Goal: Communication & Community: Ask a question

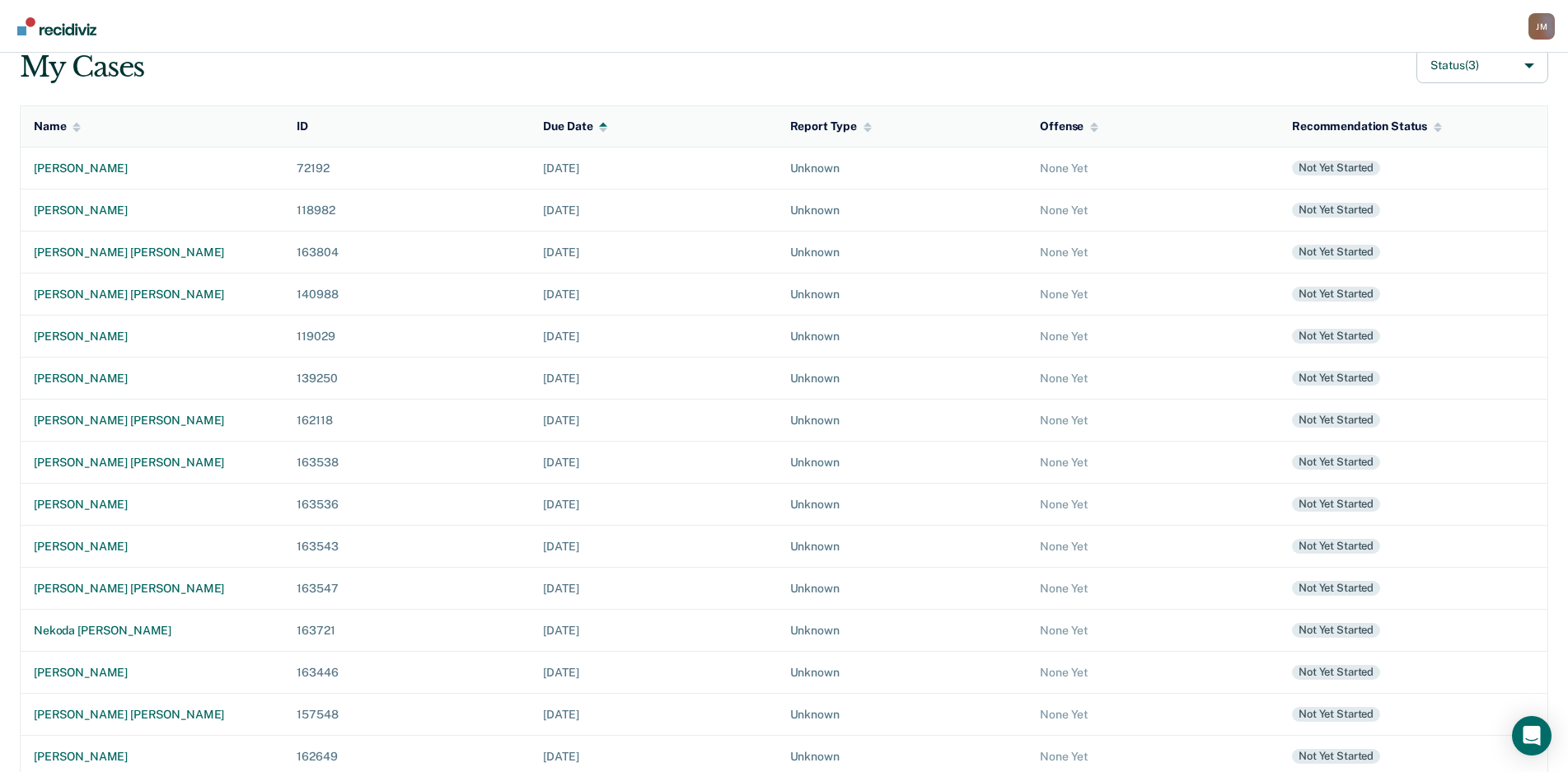
scroll to position [188, 0]
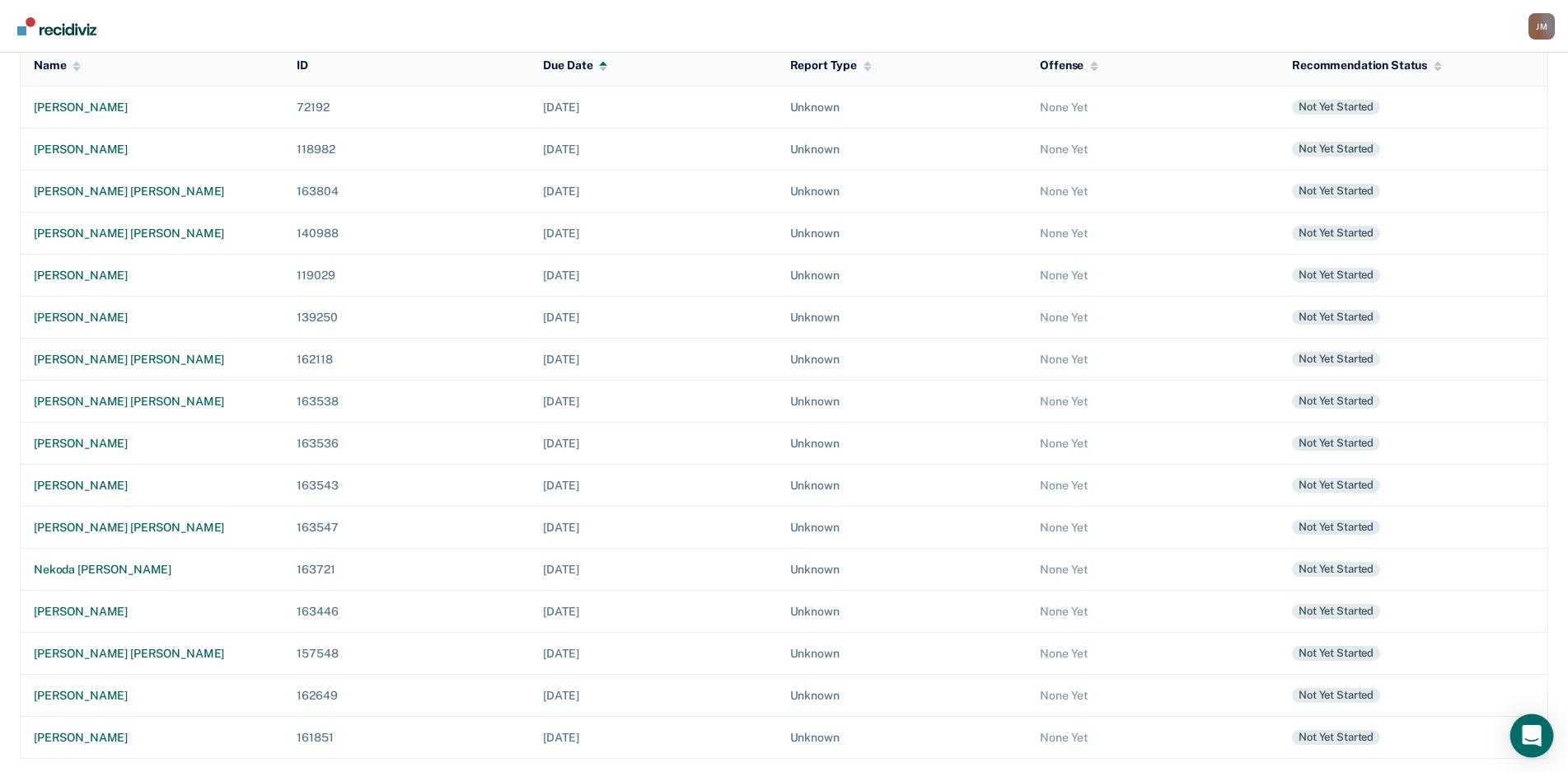
click at [1527, 736] on icon "Open Intercom Messenger" at bounding box center [1531, 736] width 19 height 22
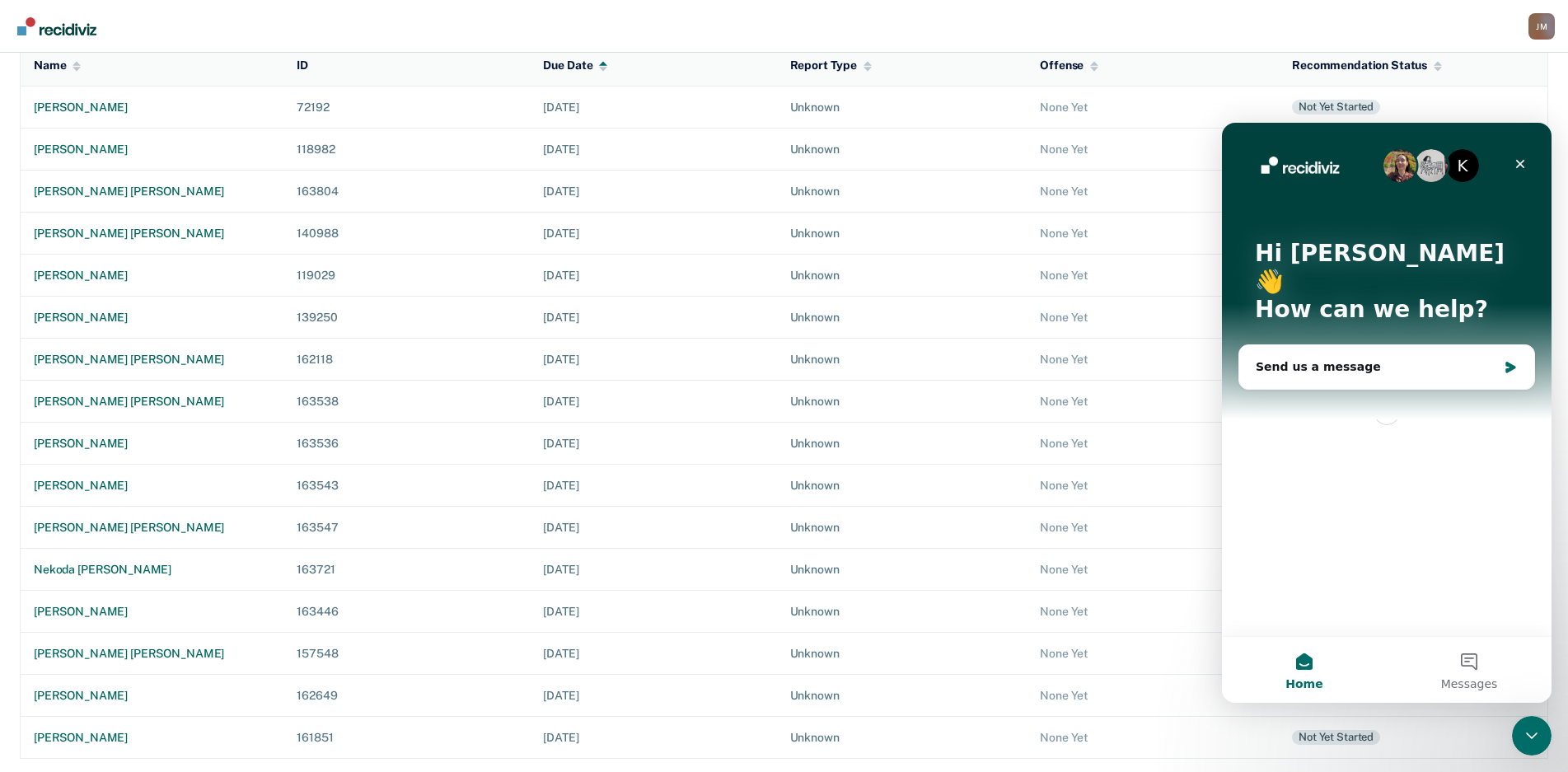
scroll to position [0, 0]
click at [1334, 358] on div "Send us a message" at bounding box center [1376, 366] width 242 height 17
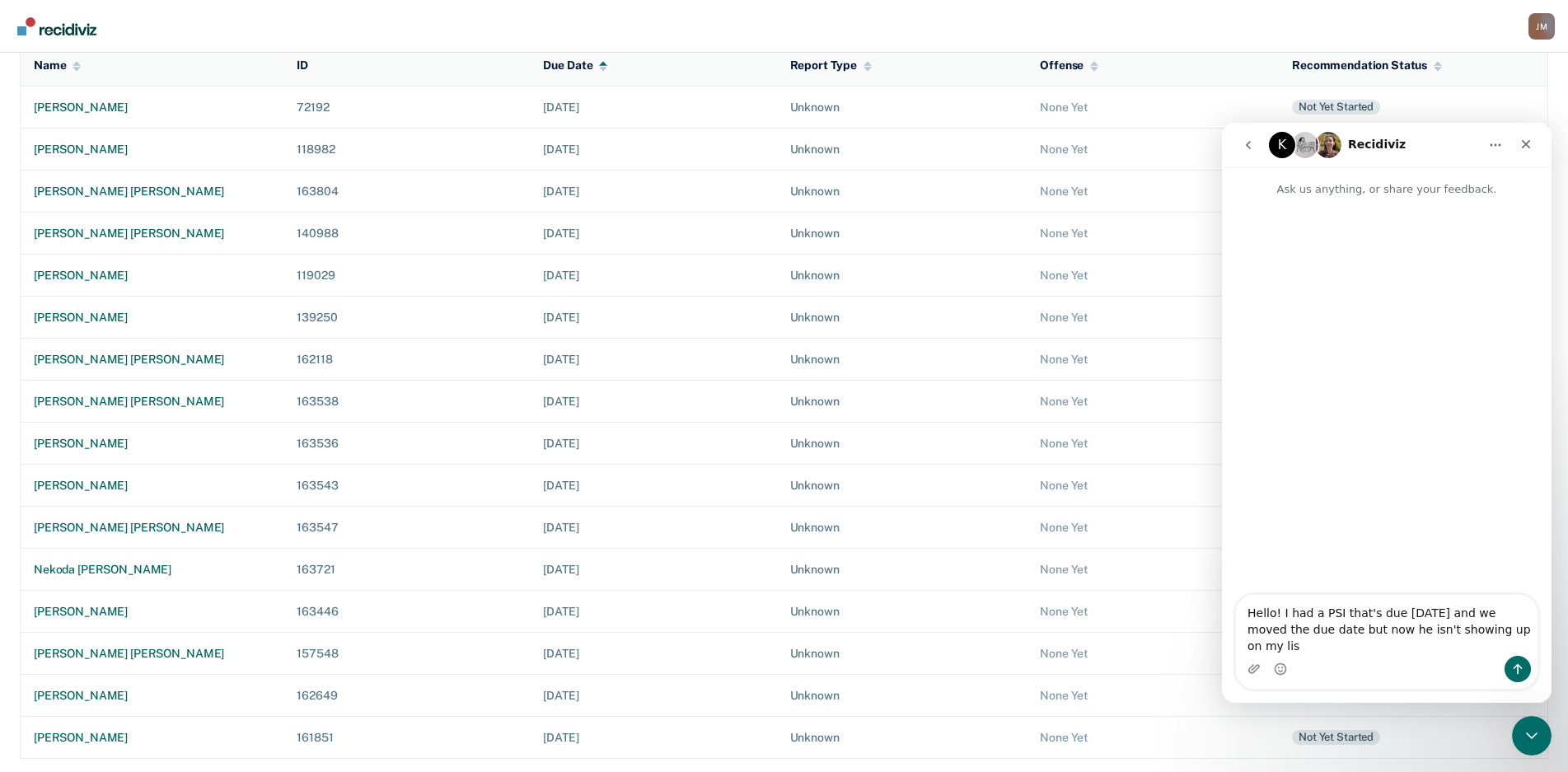
type textarea "Hello! I had a PSI that's due [DATE] and we moved the due date but now he isn't…"
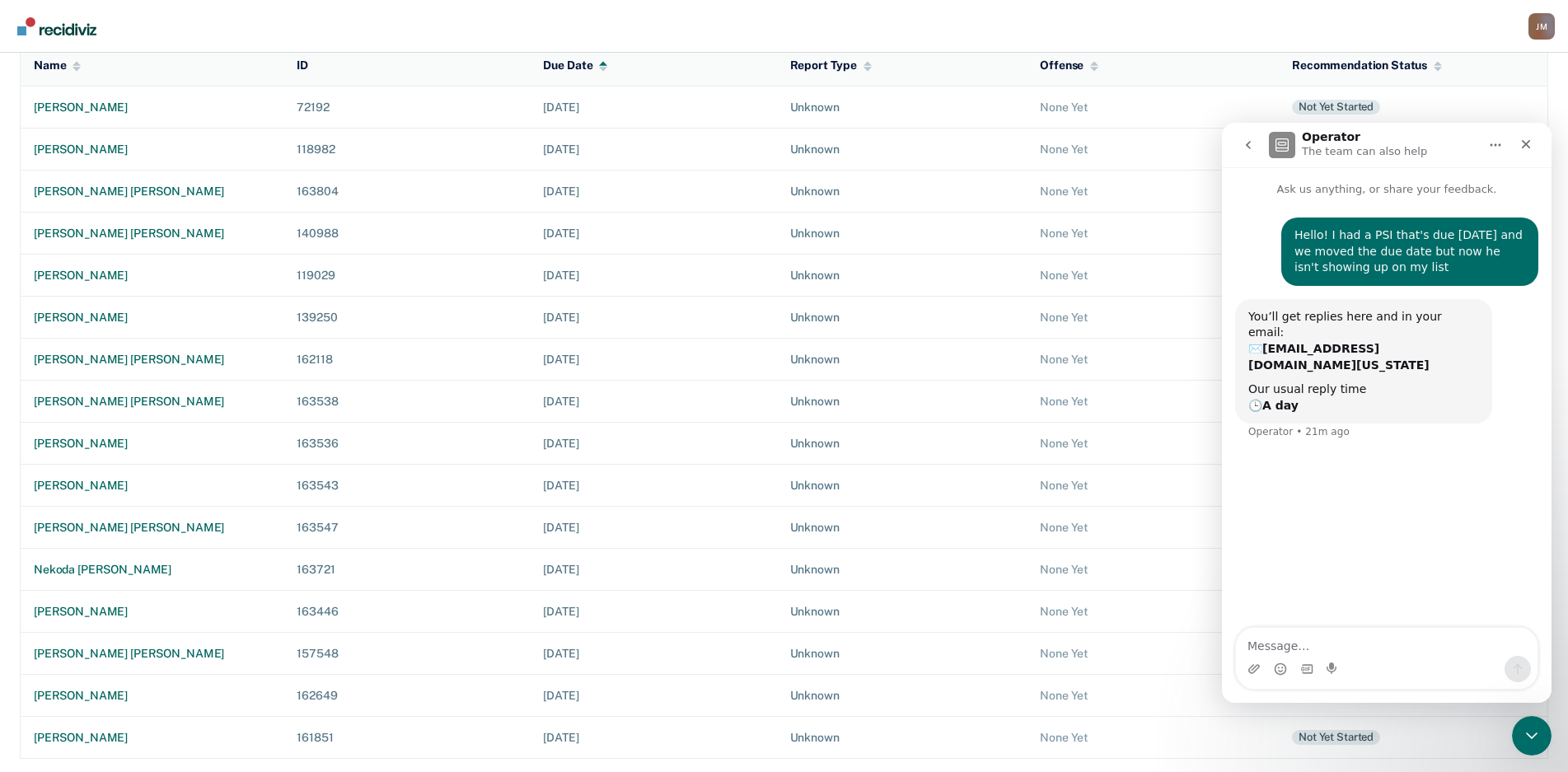
click at [1361, 160] on div "Operator The team can also help" at bounding box center [1387, 144] width 308 height 31
click at [1312, 633] on textarea "Message…" at bounding box center [1386, 642] width 301 height 28
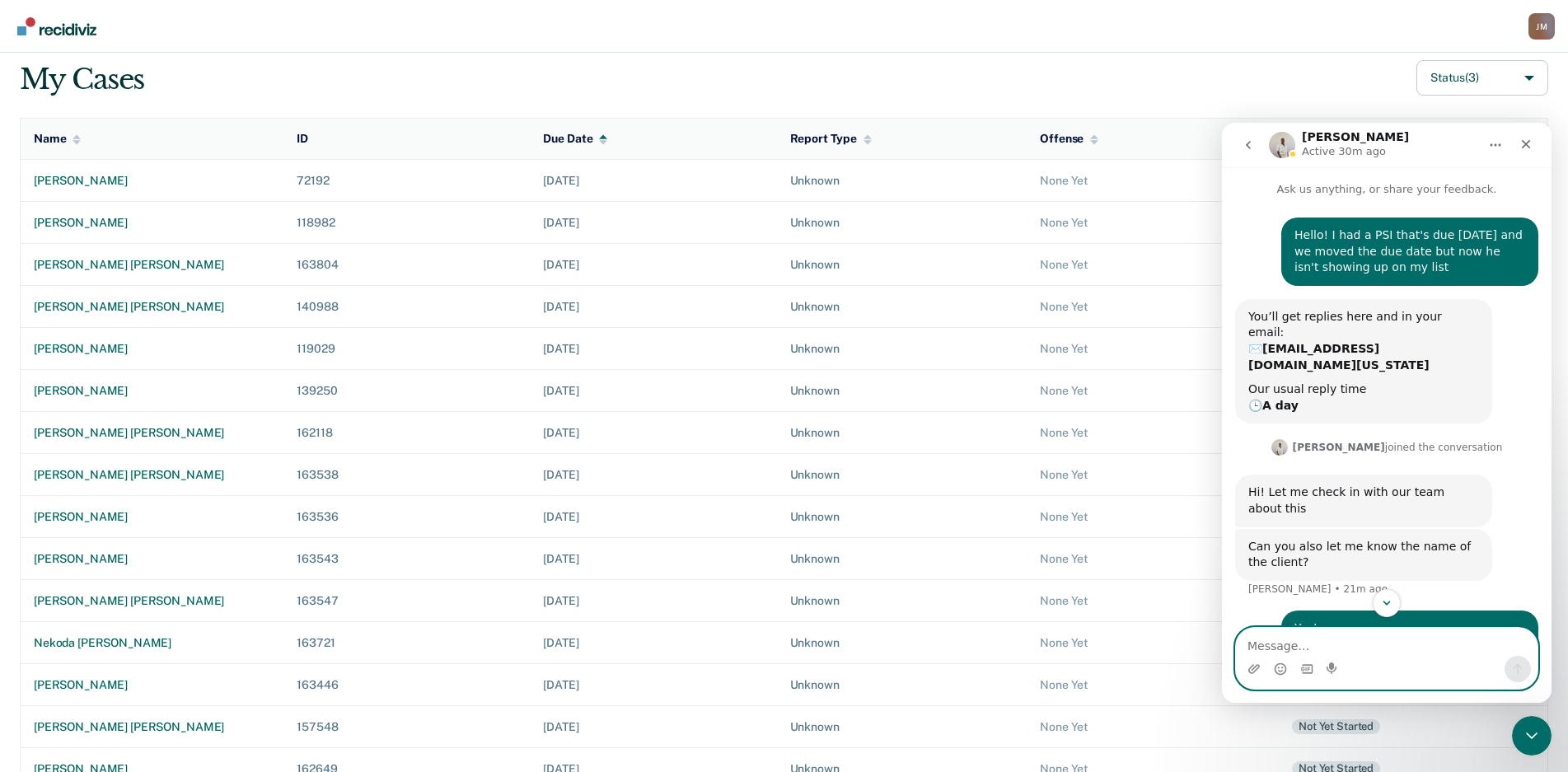
scroll to position [188, 0]
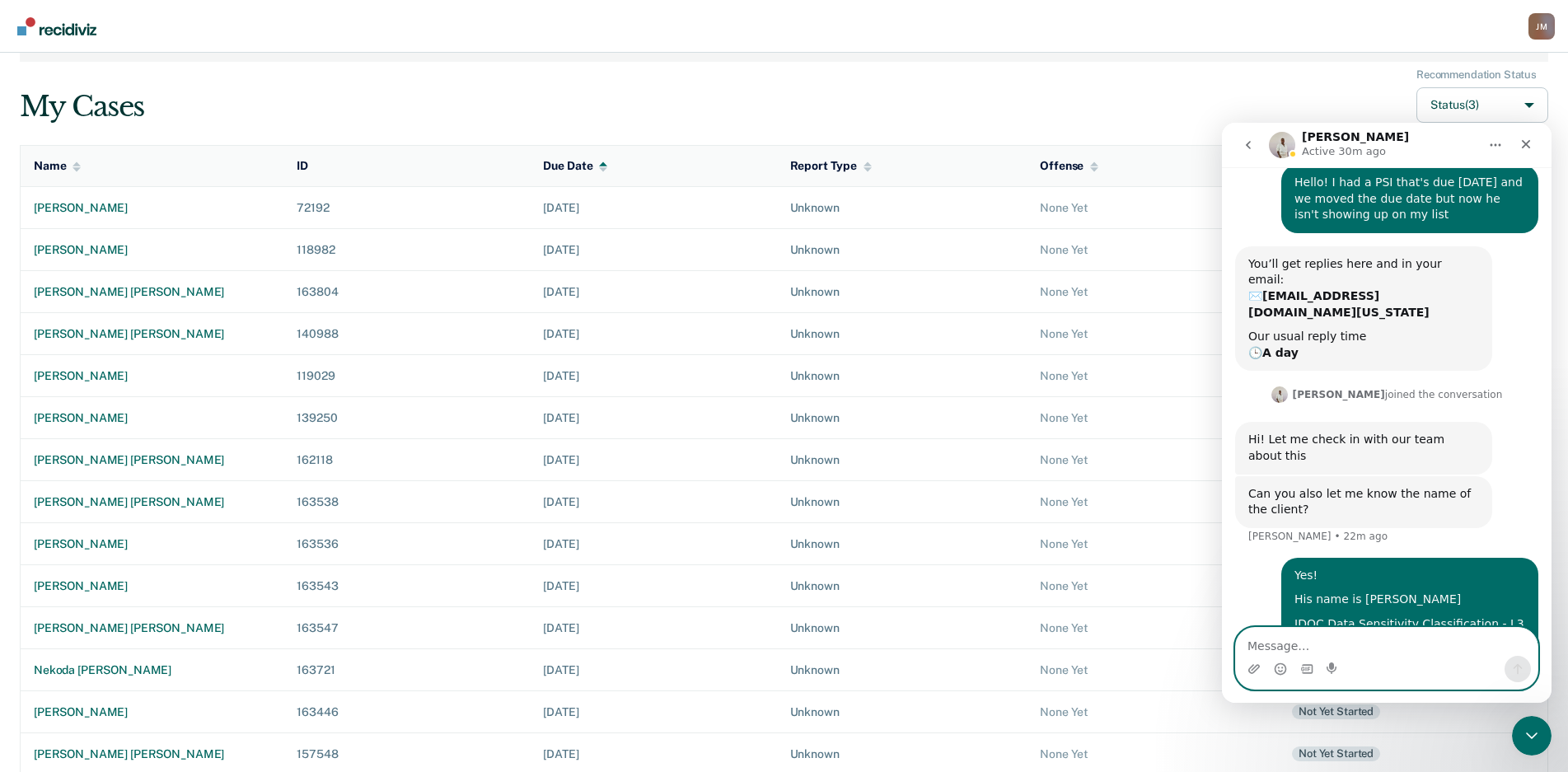
scroll to position [188, 0]
